Goal: Information Seeking & Learning: Find specific page/section

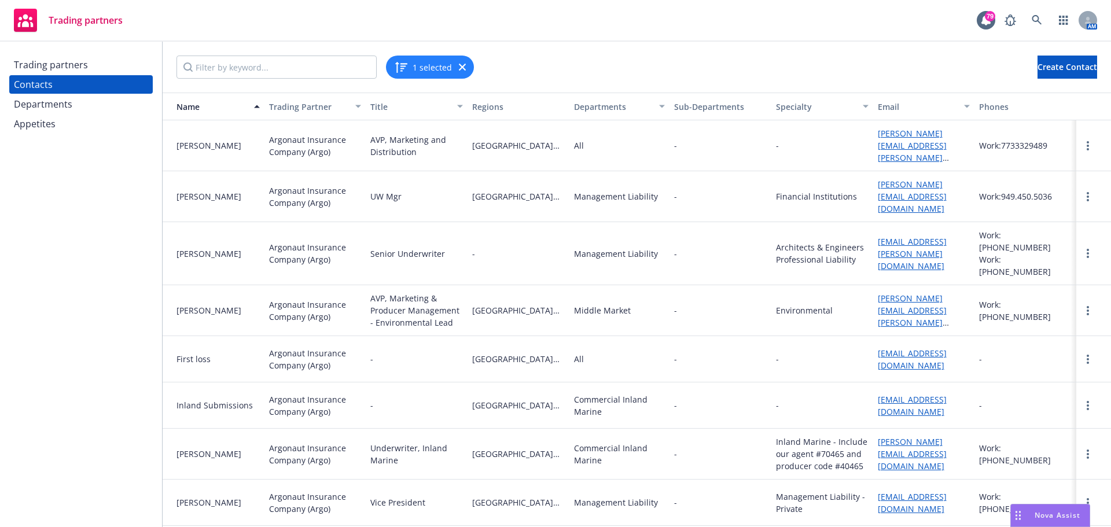
click at [87, 56] on div "Trading partners" at bounding box center [81, 65] width 134 height 19
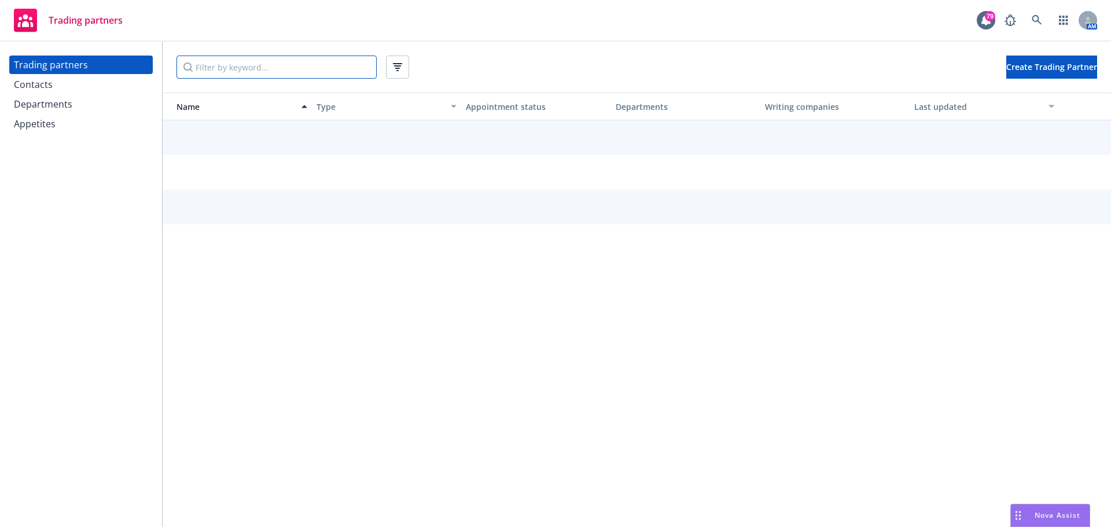
click at [224, 65] on input "Filter by keyword..." at bounding box center [277, 67] width 200 height 23
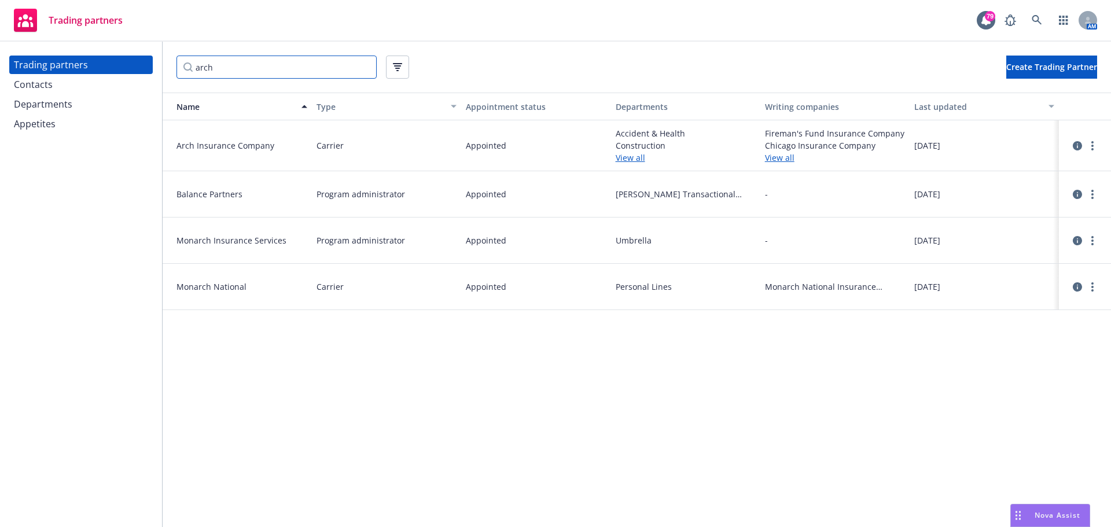
type input "arch"
click at [627, 158] on link "View all" at bounding box center [686, 158] width 140 height 12
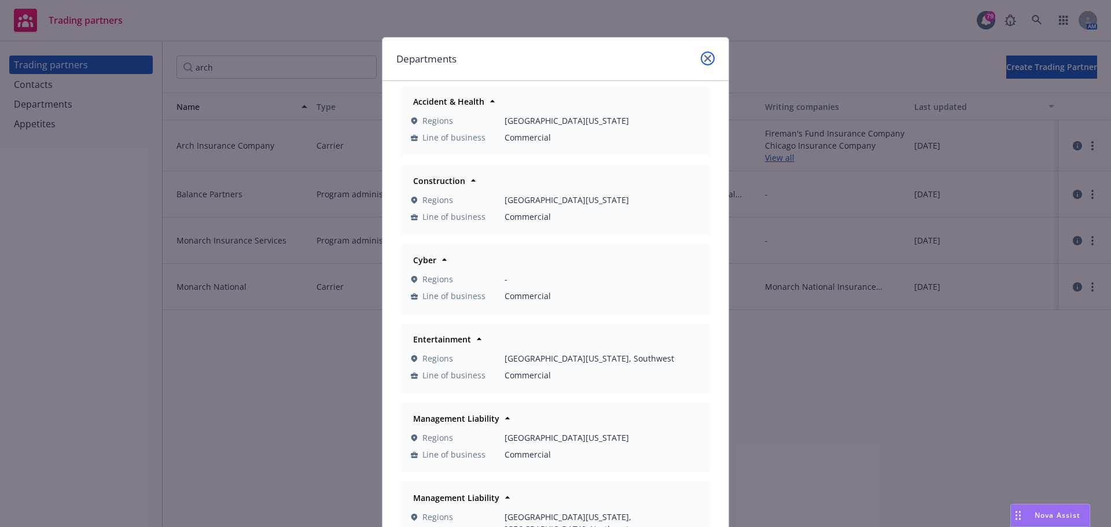
click at [704, 55] on icon "close" at bounding box center [707, 58] width 7 height 7
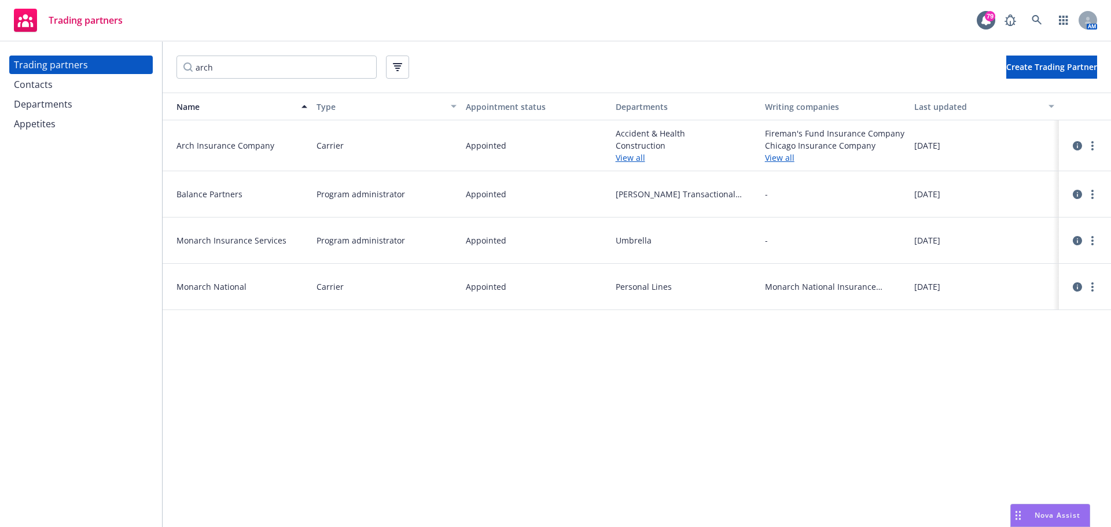
click at [115, 77] on div "Contacts" at bounding box center [81, 84] width 134 height 19
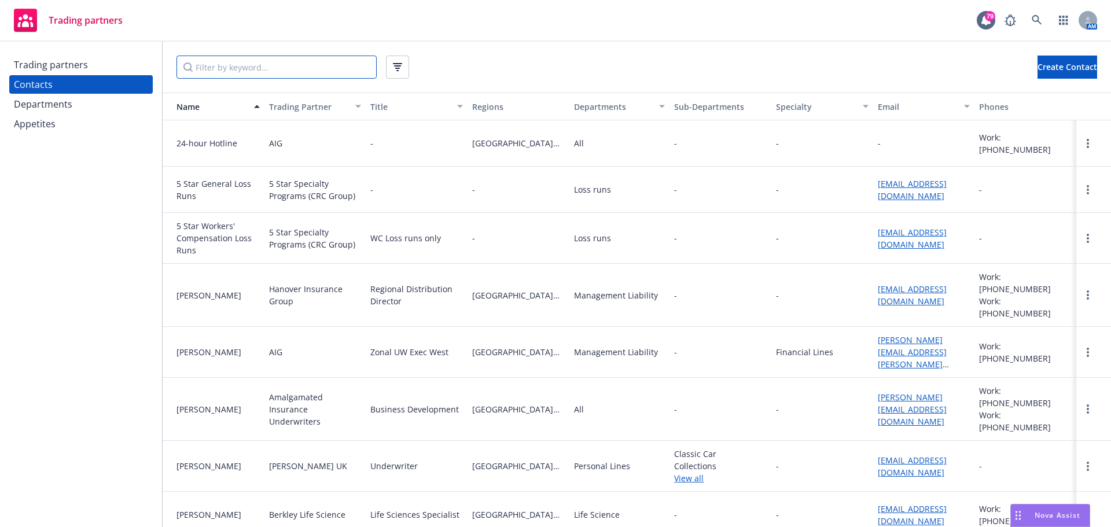
click at [218, 68] on input "Filter by keyword..." at bounding box center [277, 67] width 200 height 23
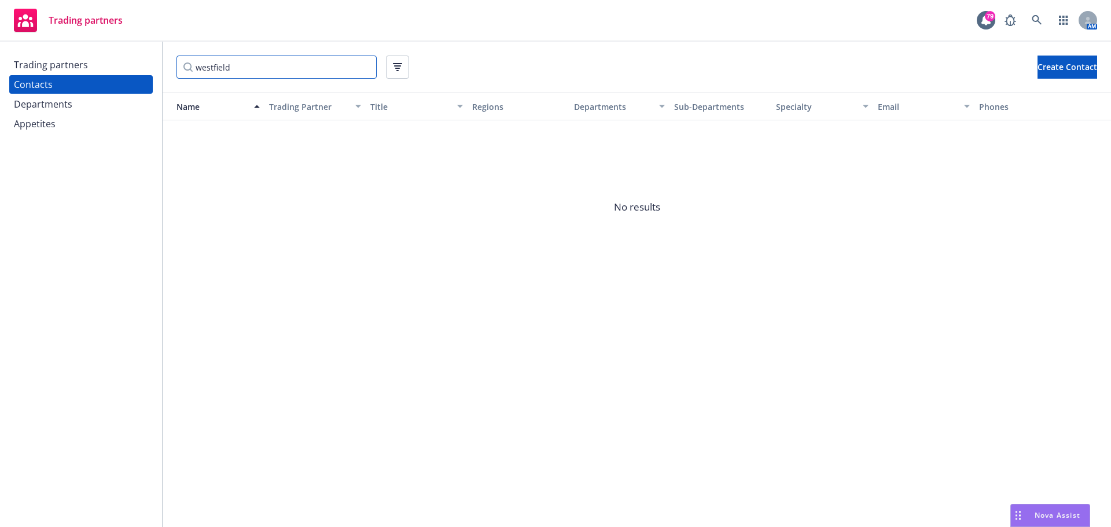
click at [258, 65] on input "westfield" at bounding box center [277, 67] width 200 height 23
type input "west"
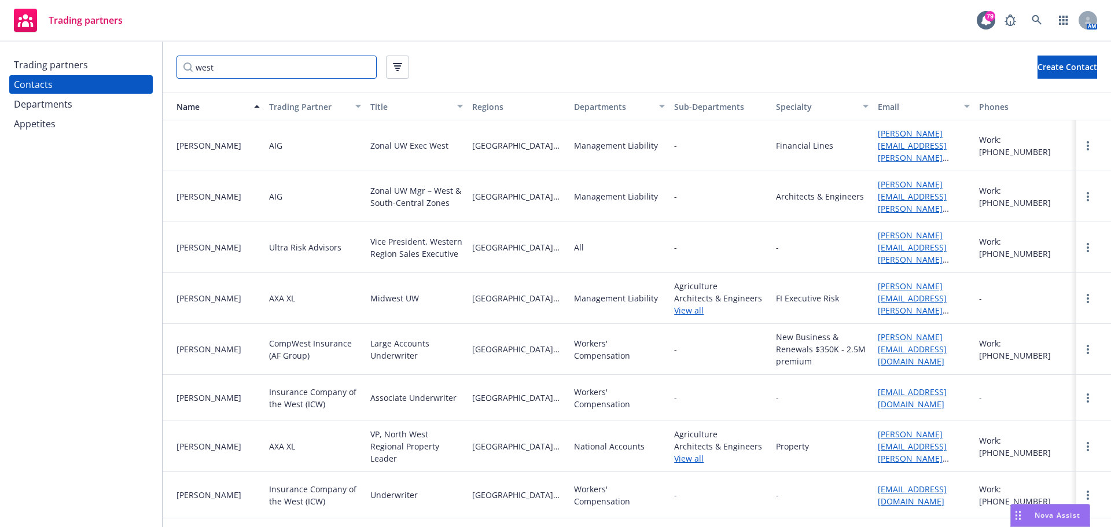
drag, startPoint x: 278, startPoint y: 69, endPoint x: 111, endPoint y: 67, distance: 167.3
click at [111, 67] on div "Trading partners Contacts Departments Appetites west Create Contact Name Tradin…" at bounding box center [555, 285] width 1111 height 486
click at [398, 67] on icon "button" at bounding box center [397, 67] width 9 height 8
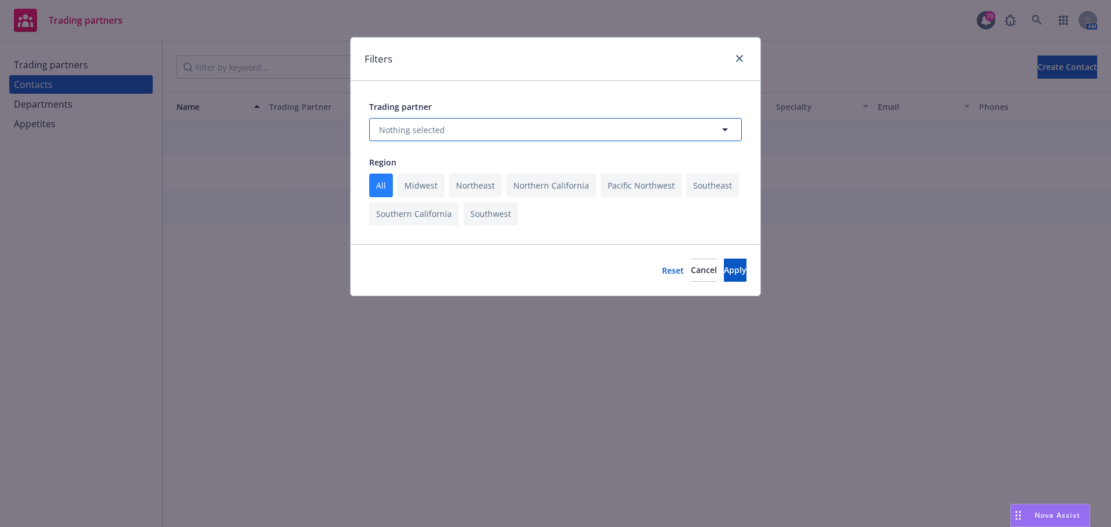
click at [411, 128] on span "Nothing selected" at bounding box center [412, 130] width 66 height 12
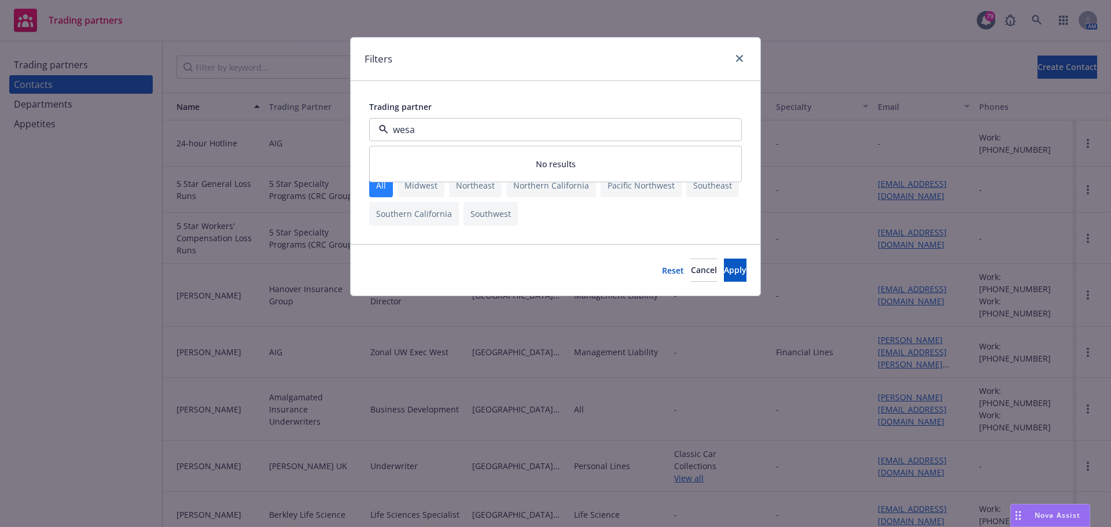
type input "[PERSON_NAME]"
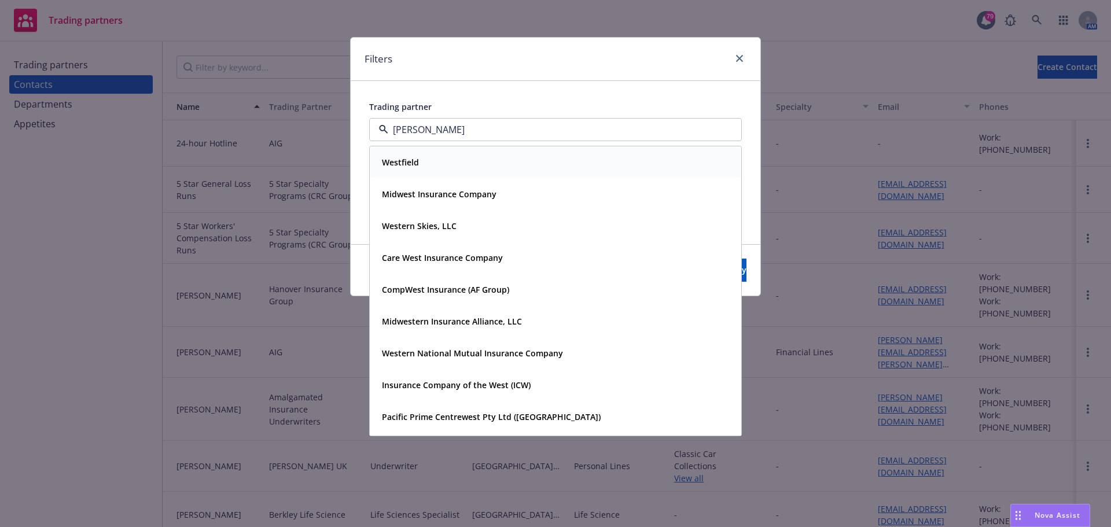
click at [448, 164] on div "Westfield" at bounding box center [555, 162] width 356 height 17
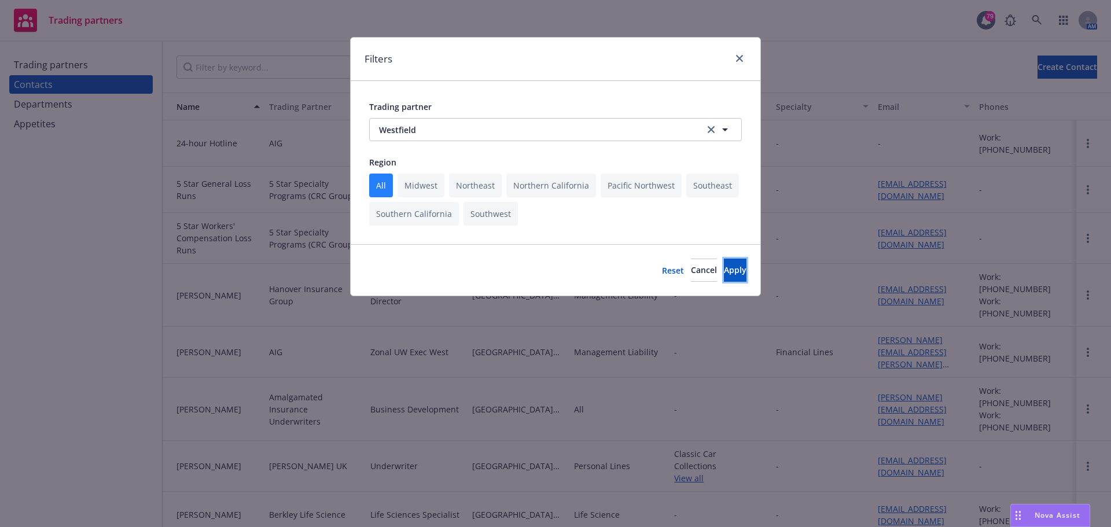
click at [724, 261] on button "Apply" at bounding box center [735, 270] width 23 height 23
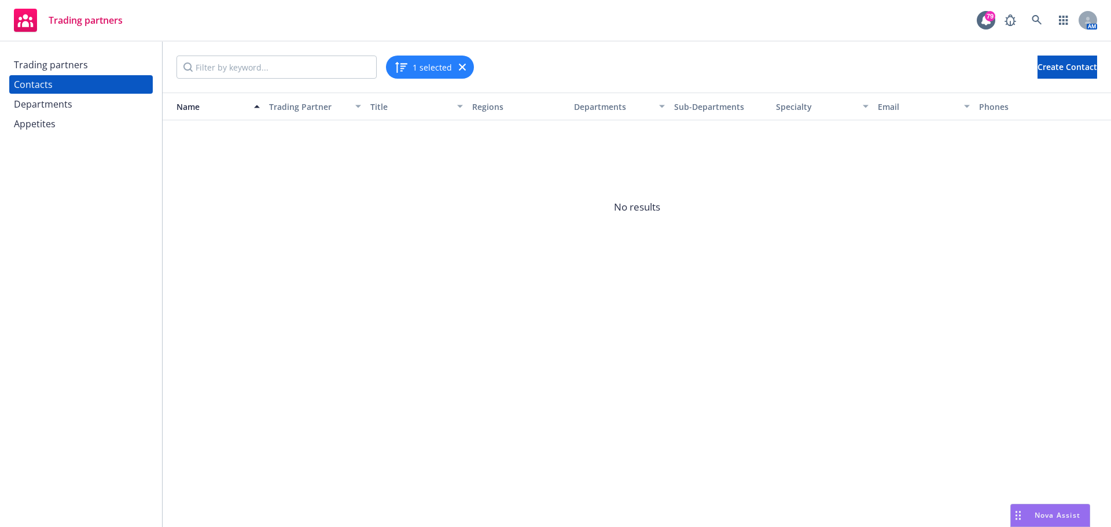
click at [353, 183] on span "No results" at bounding box center [637, 207] width 948 height 174
click at [459, 66] on icon "button" at bounding box center [462, 67] width 7 height 7
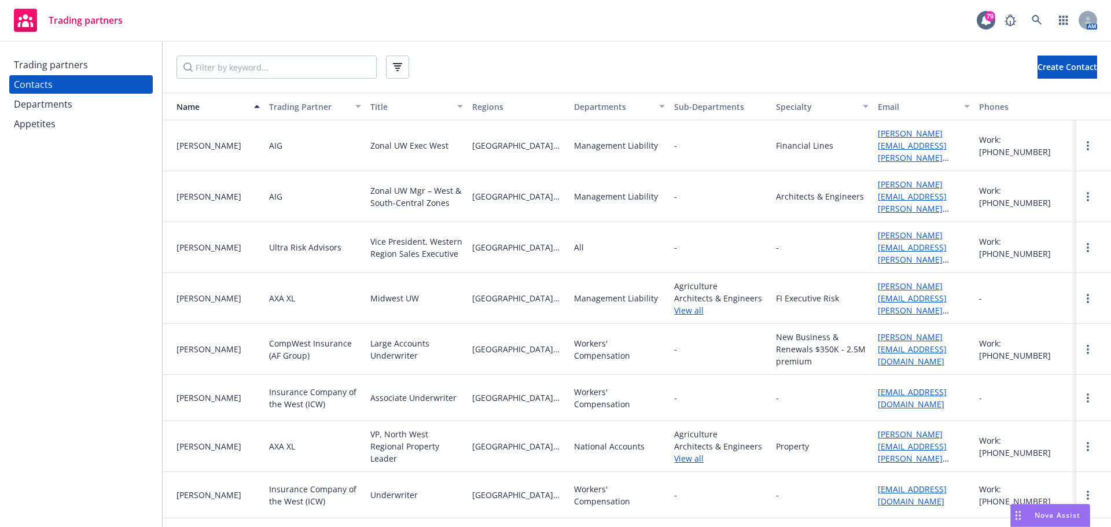
drag, startPoint x: 85, startPoint y: 62, endPoint x: 185, endPoint y: 60, distance: 99.6
click at [85, 62] on div "Trading partners" at bounding box center [51, 65] width 74 height 19
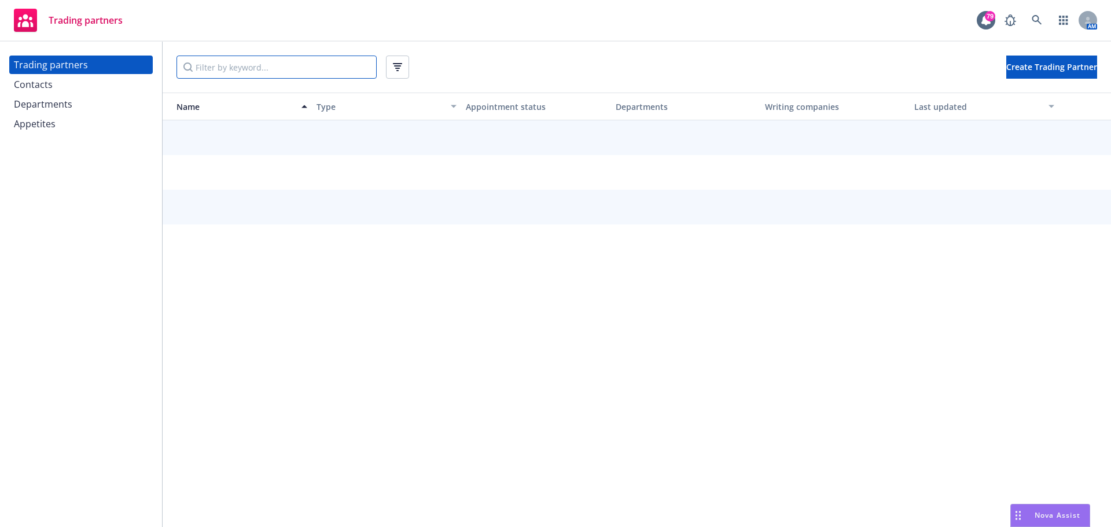
click at [244, 65] on input "Filter by keyword..." at bounding box center [277, 67] width 200 height 23
type input "e"
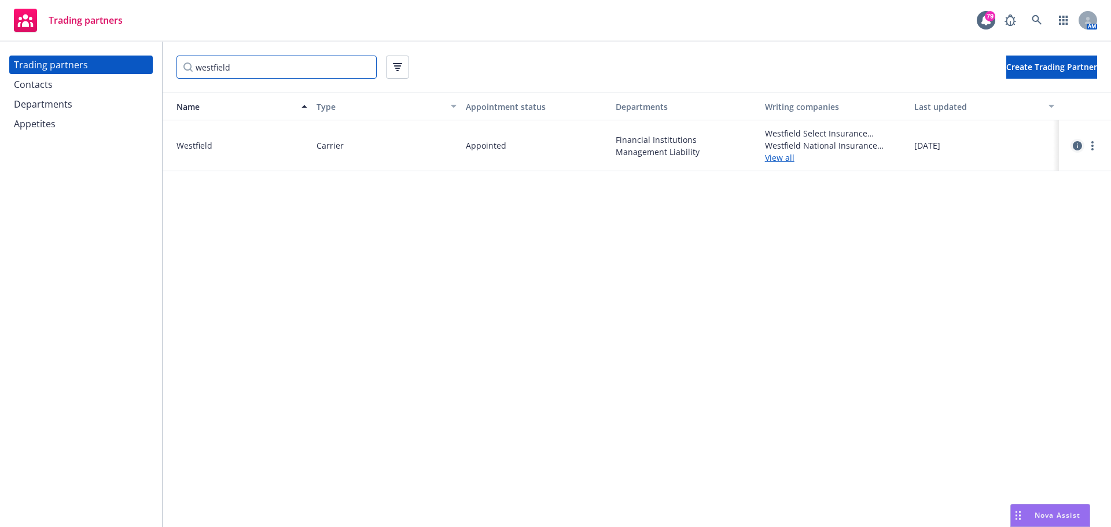
type input "westfield"
click at [1076, 145] on icon "circleInformation" at bounding box center [1077, 145] width 9 height 9
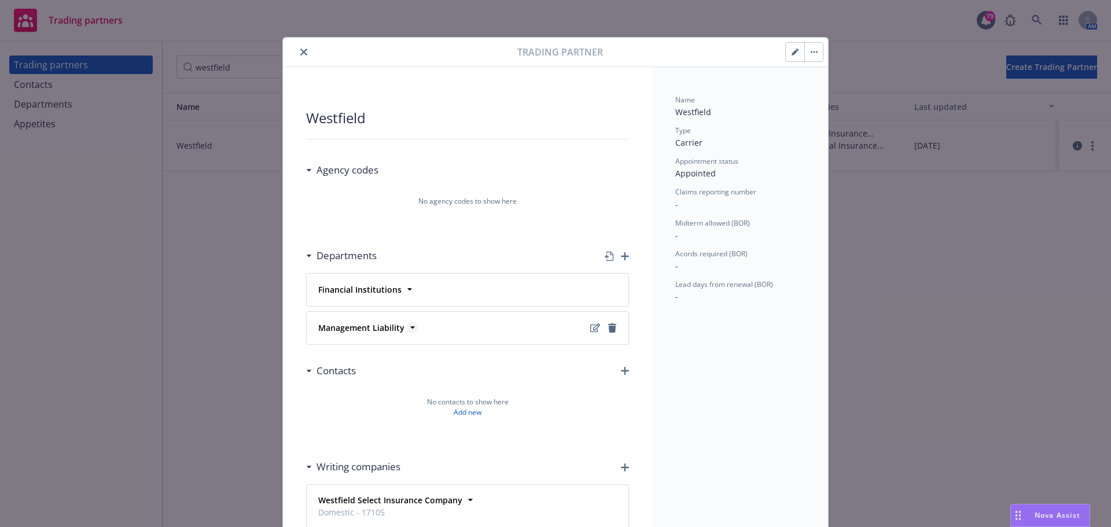
click at [407, 325] on icon at bounding box center [413, 328] width 12 height 12
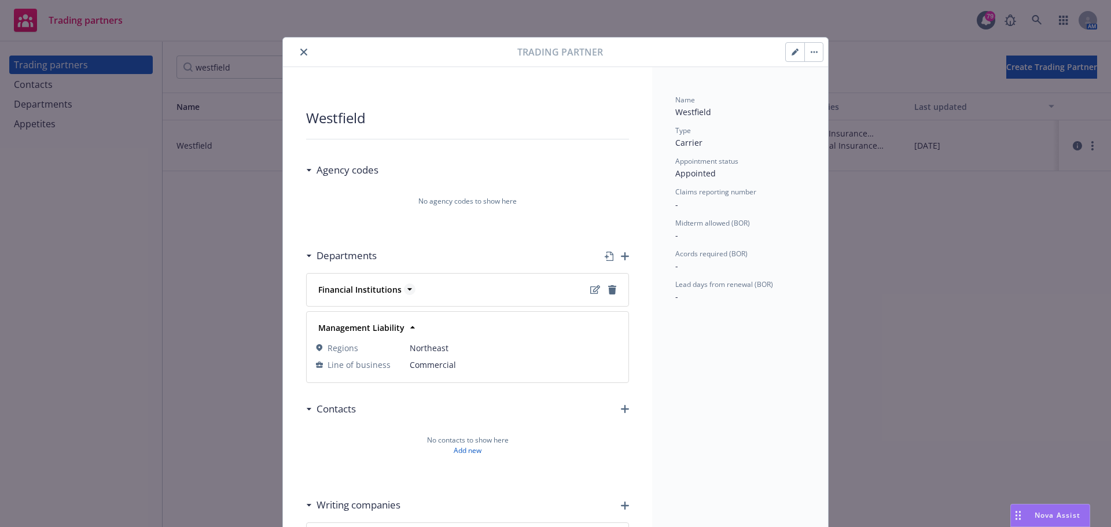
click at [407, 290] on icon at bounding box center [409, 290] width 5 height 2
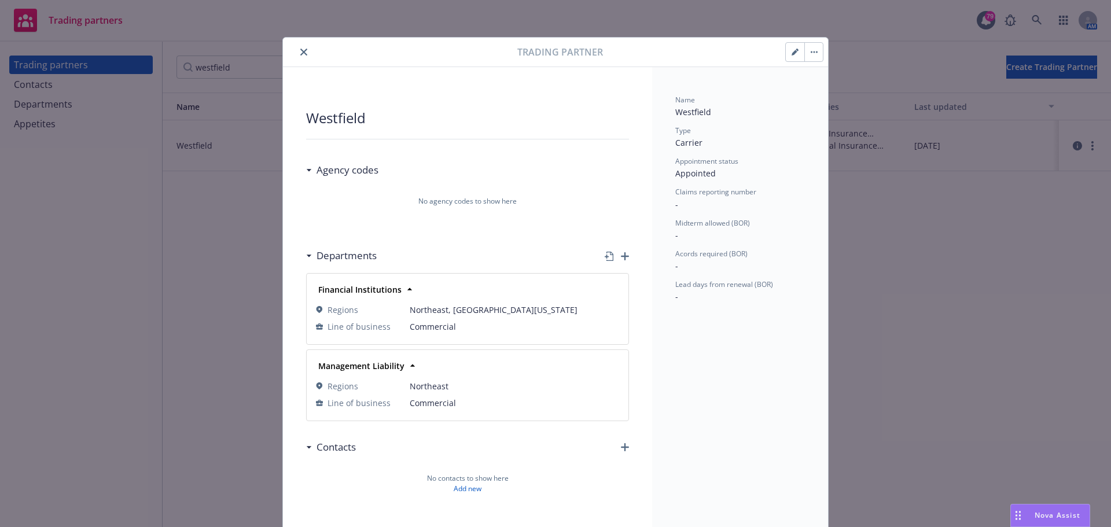
click at [300, 50] on icon "close" at bounding box center [303, 52] width 7 height 7
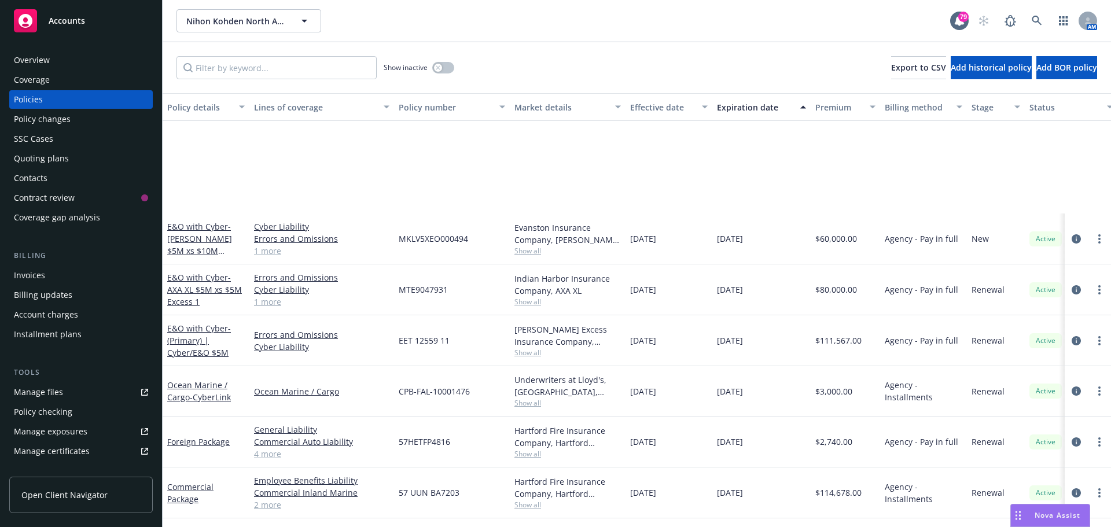
scroll to position [174, 0]
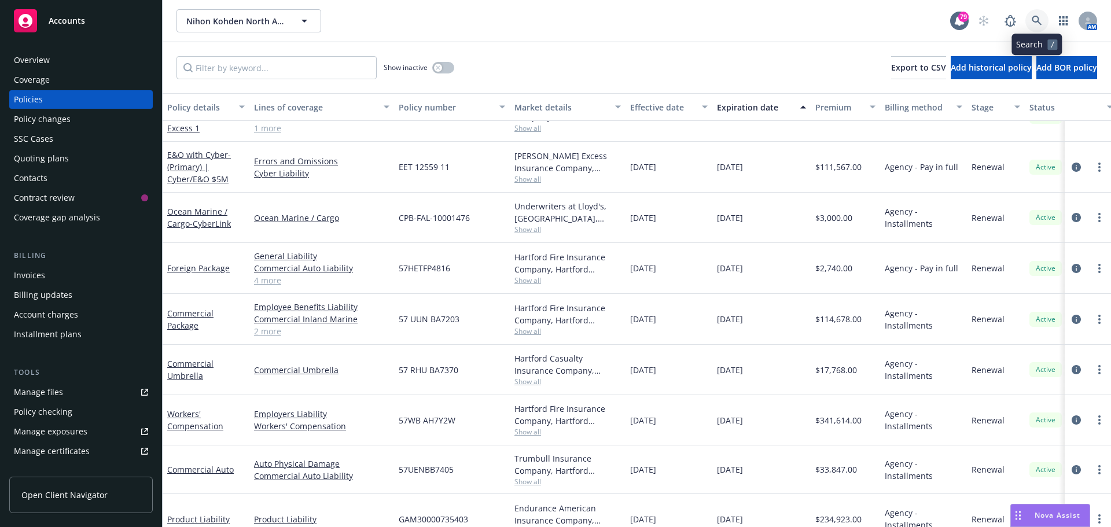
click at [1037, 21] on icon at bounding box center [1037, 21] width 10 height 10
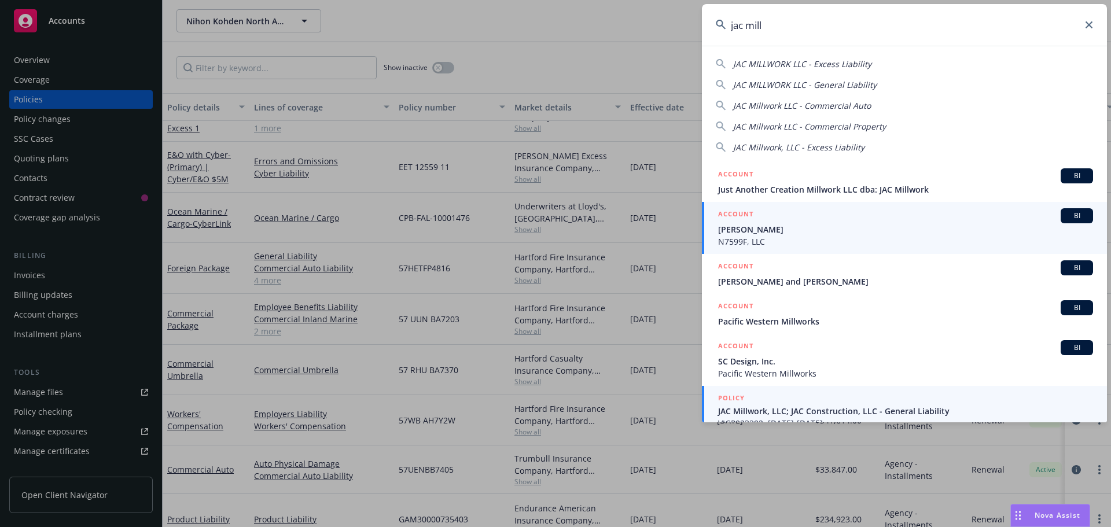
type input "jac mill"
click at [771, 411] on span "JAC Millwork, LLC; JAC Construction, LLC - General Liability" at bounding box center [905, 411] width 375 height 12
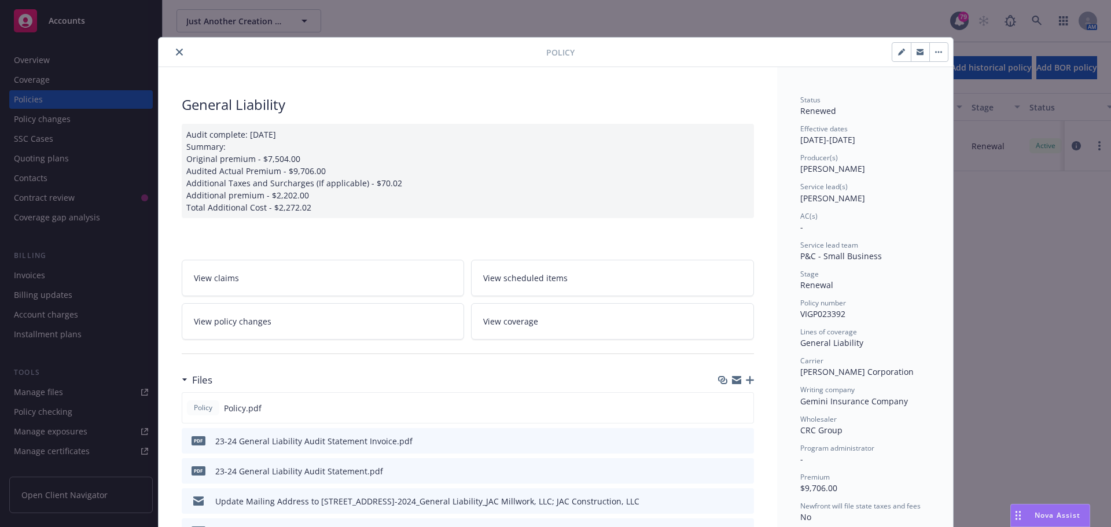
click at [178, 49] on icon "close" at bounding box center [179, 52] width 7 height 7
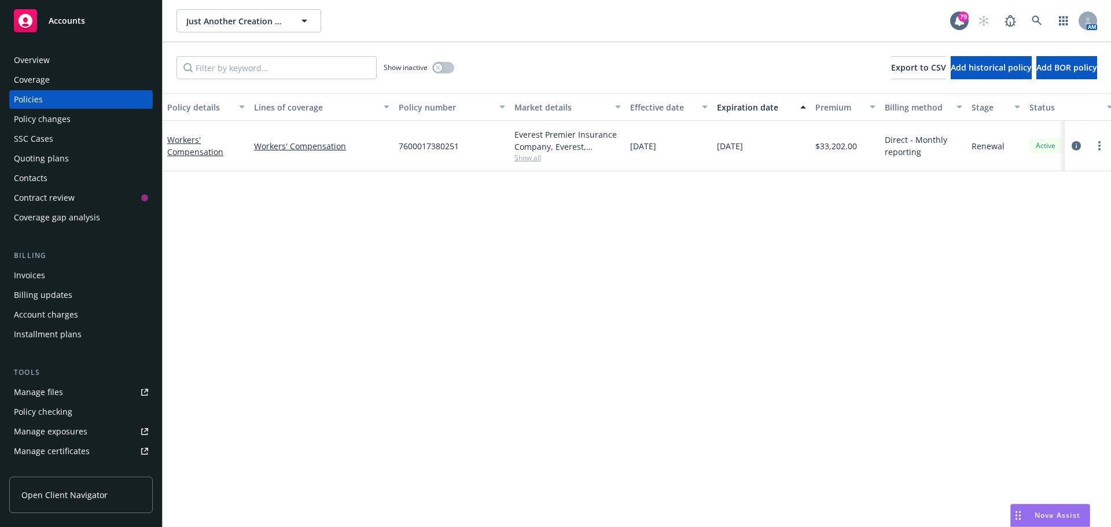
click at [49, 57] on div "Overview" at bounding box center [81, 60] width 134 height 19
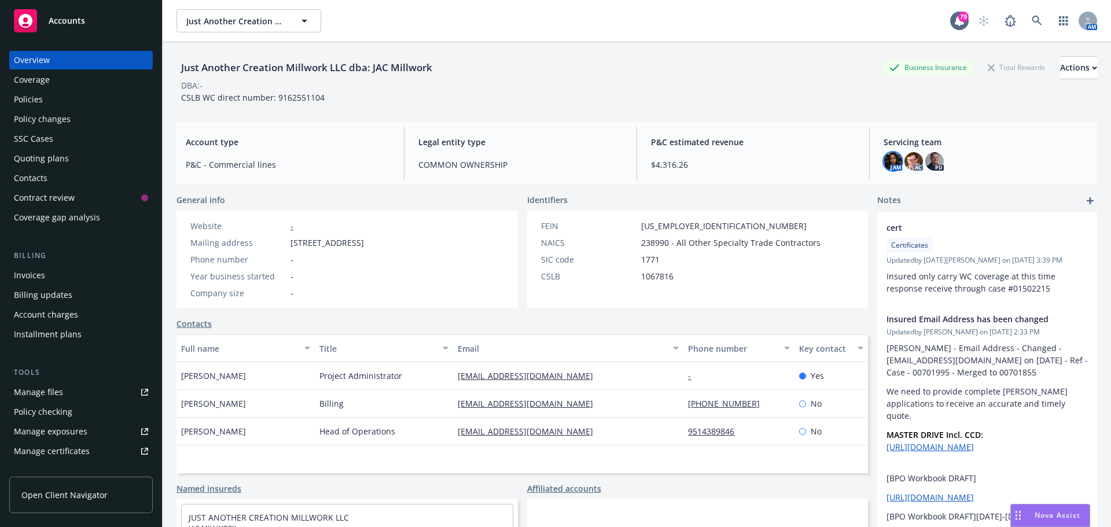
click at [887, 163] on img at bounding box center [893, 161] width 19 height 19
click at [905, 160] on img at bounding box center [914, 161] width 19 height 19
click at [940, 163] on div "AM AC PD" at bounding box center [986, 161] width 204 height 19
click at [935, 163] on img at bounding box center [934, 161] width 19 height 19
click at [1032, 16] on icon at bounding box center [1037, 21] width 10 height 10
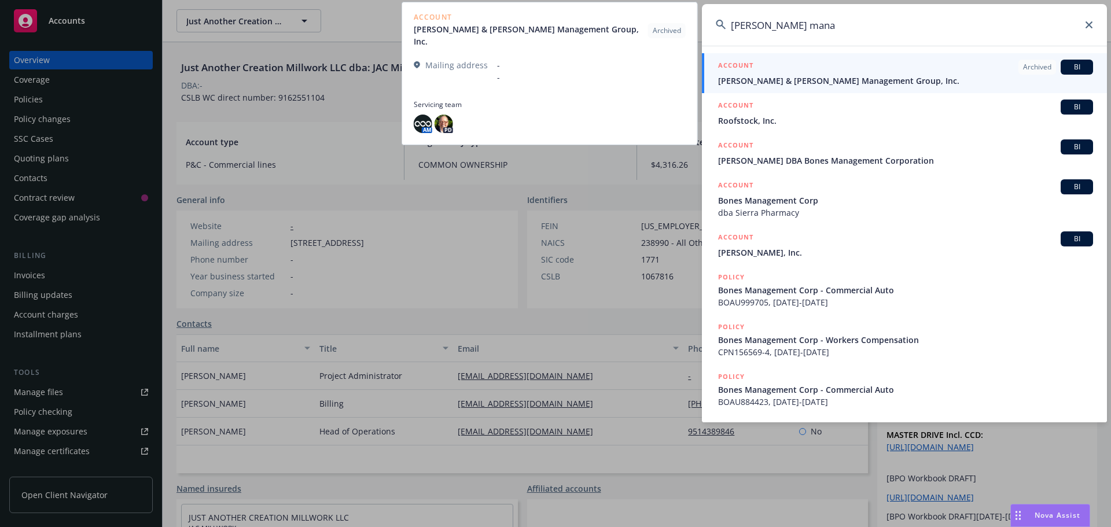
type input "jones mana"
click at [773, 75] on span "Jones & Jones Management Group, Inc." at bounding box center [905, 81] width 375 height 12
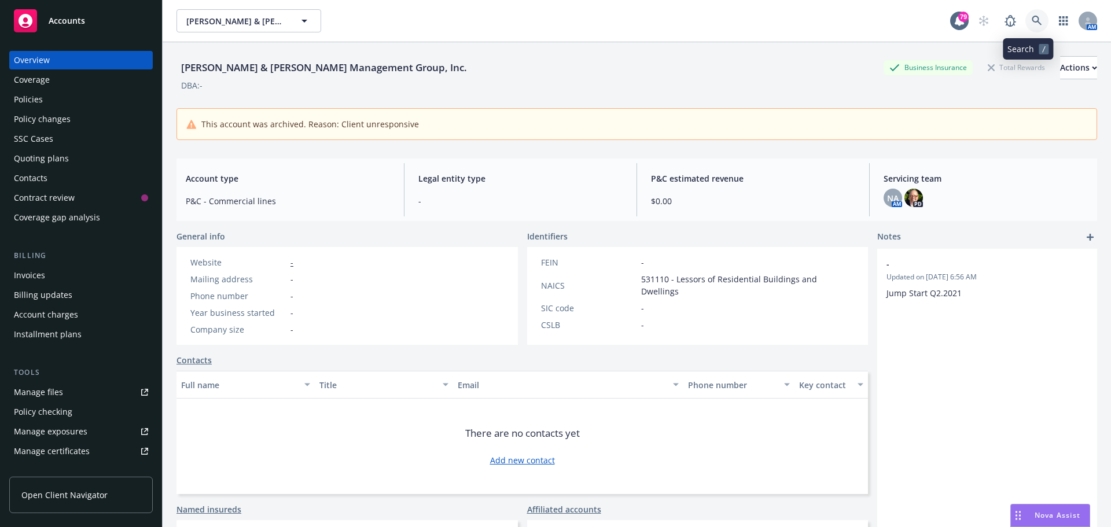
click at [1025, 23] on link at bounding box center [1036, 20] width 23 height 23
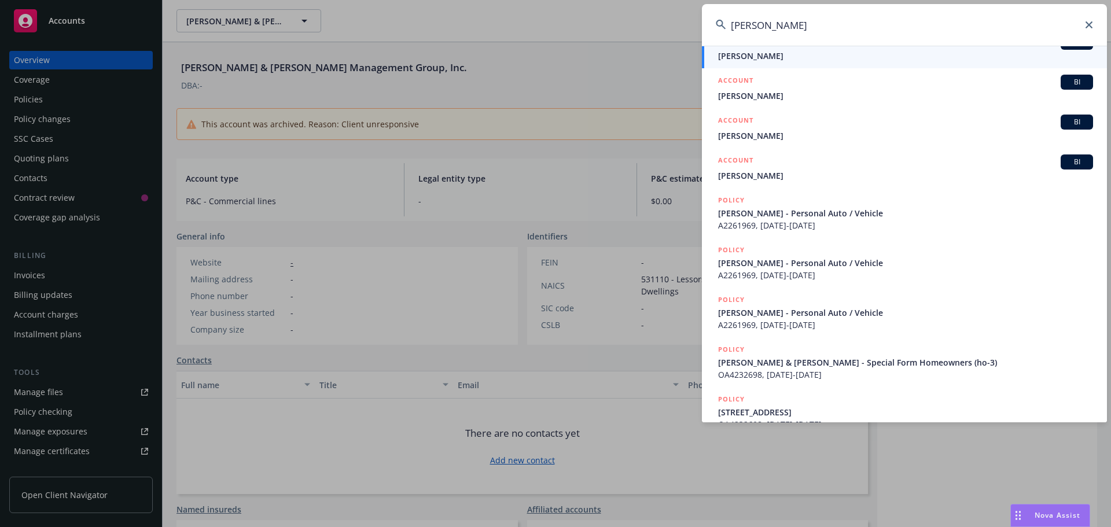
scroll to position [195, 0]
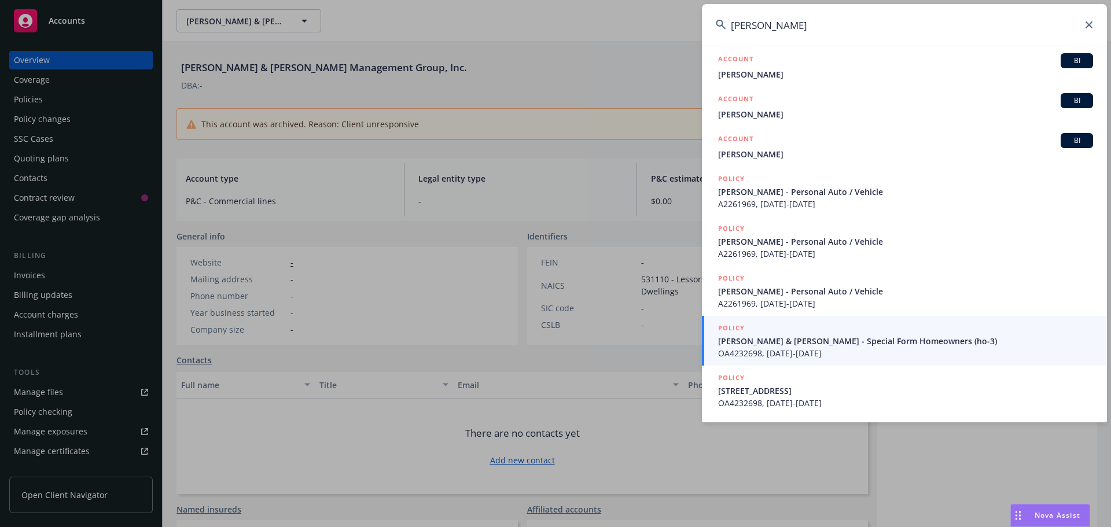
click at [800, 38] on input "jones" at bounding box center [904, 25] width 405 height 42
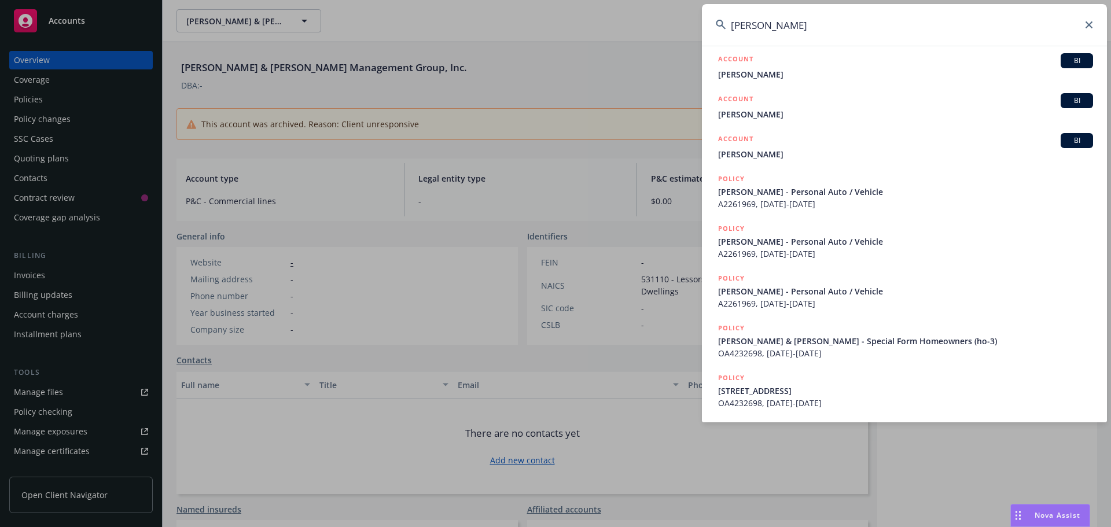
scroll to position [0, 0]
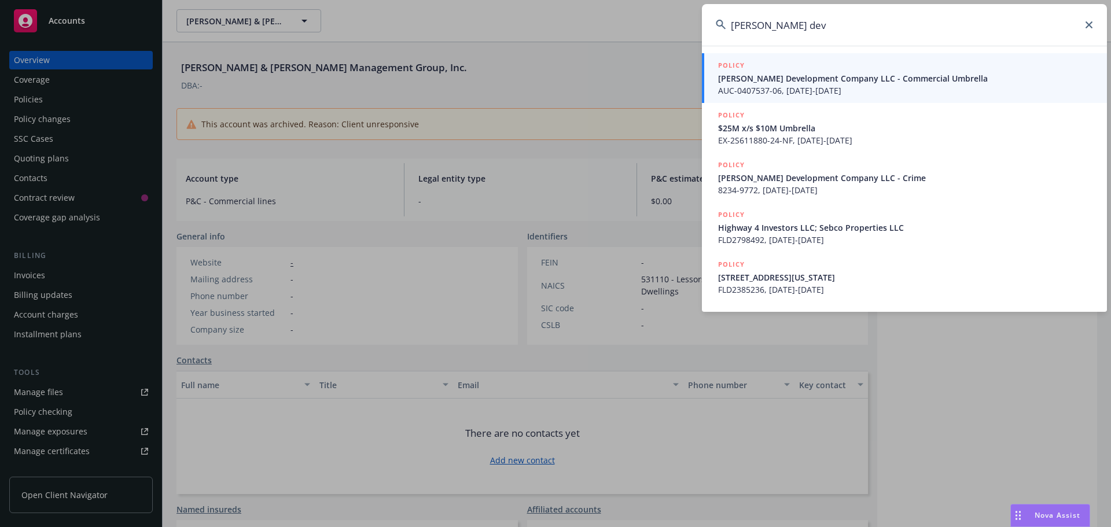
type input "jones deve"
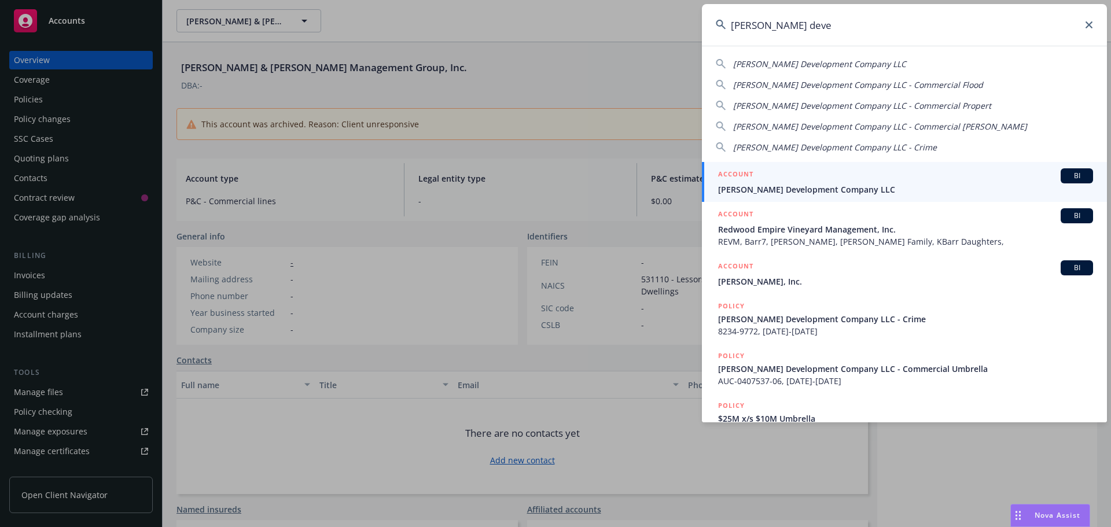
click at [783, 176] on div "ACCOUNT BI" at bounding box center [905, 175] width 375 height 15
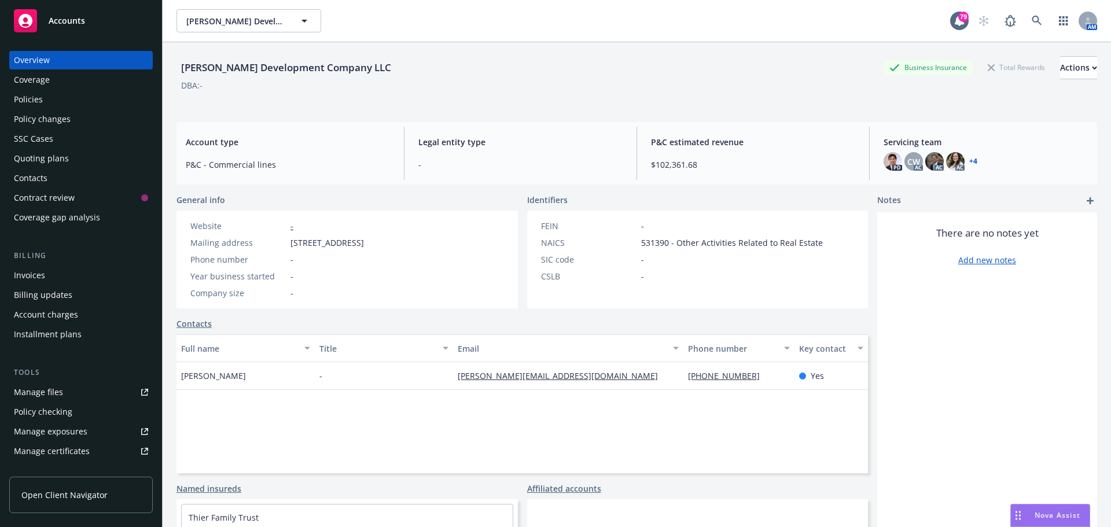
click at [49, 95] on div "Policies" at bounding box center [81, 99] width 134 height 19
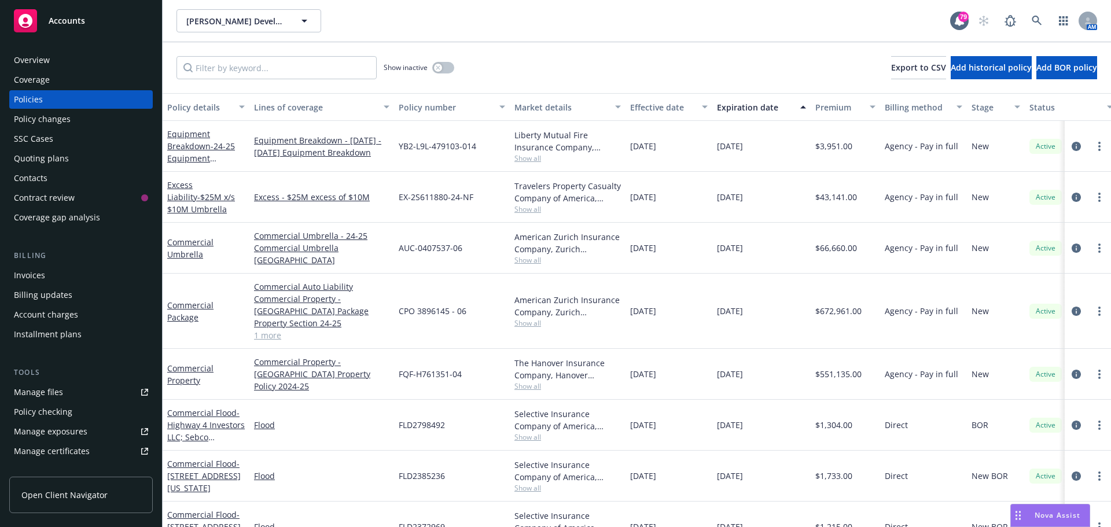
scroll to position [20, 0]
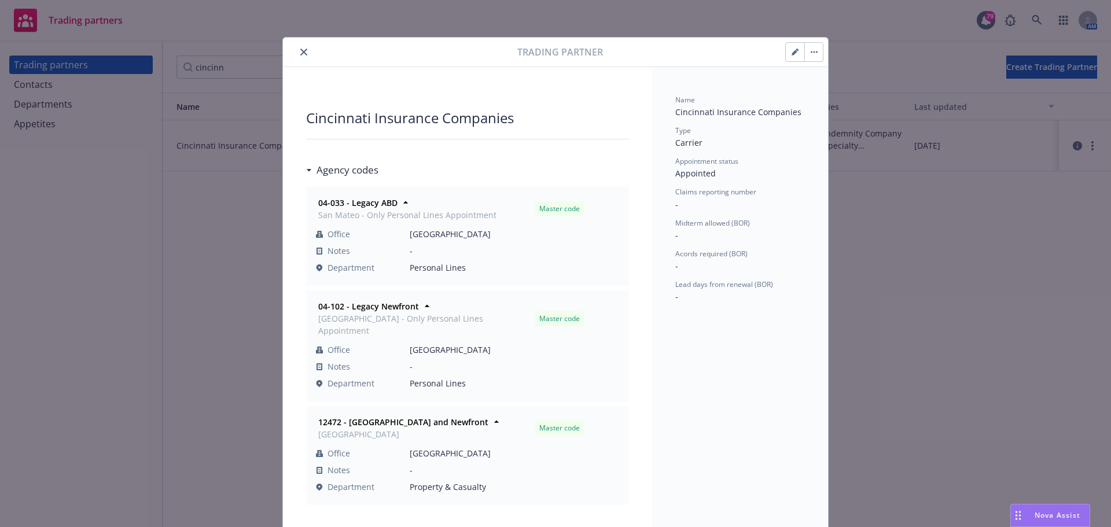
click at [300, 50] on icon "close" at bounding box center [303, 52] width 7 height 7
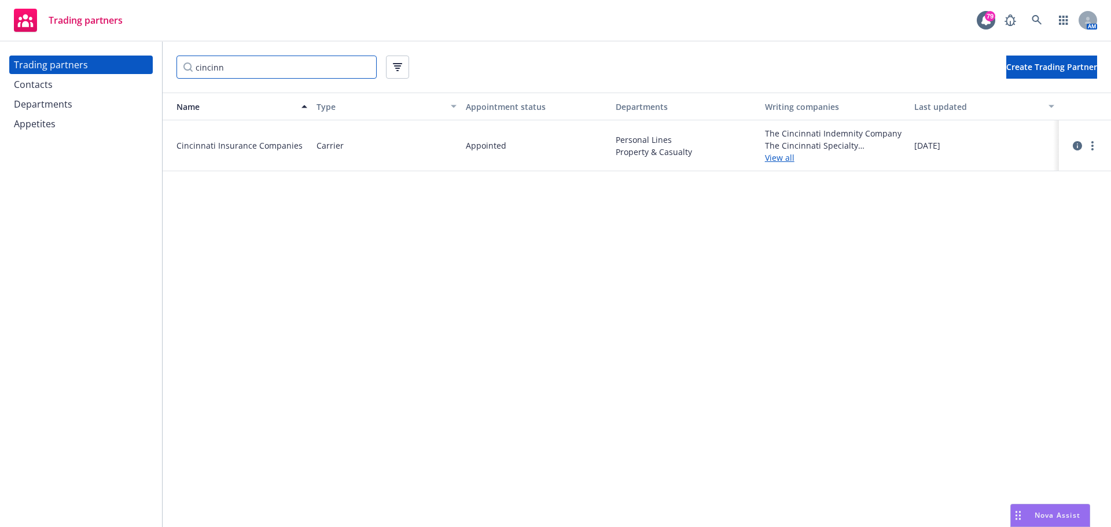
click at [267, 62] on input "cincinn" at bounding box center [277, 67] width 200 height 23
drag, startPoint x: 270, startPoint y: 71, endPoint x: 126, endPoint y: 61, distance: 144.4
click at [126, 61] on div "Trading partners Contacts Departments Appetites cincinn Create Trading Partner …" at bounding box center [555, 285] width 1111 height 486
